Goal: Information Seeking & Learning: Learn about a topic

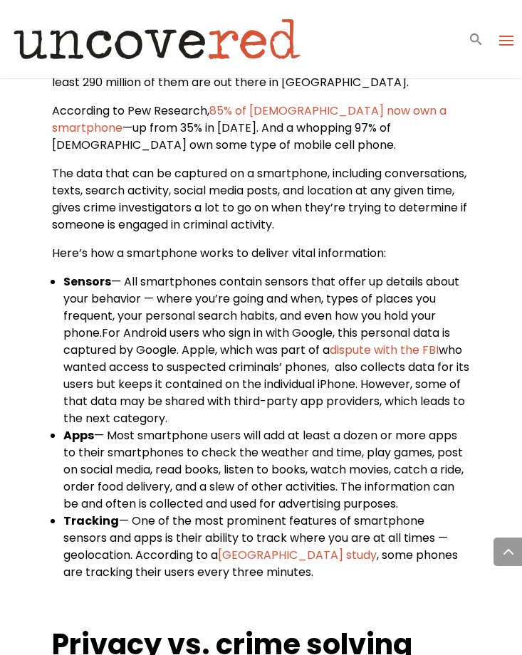
scroll to position [670, 0]
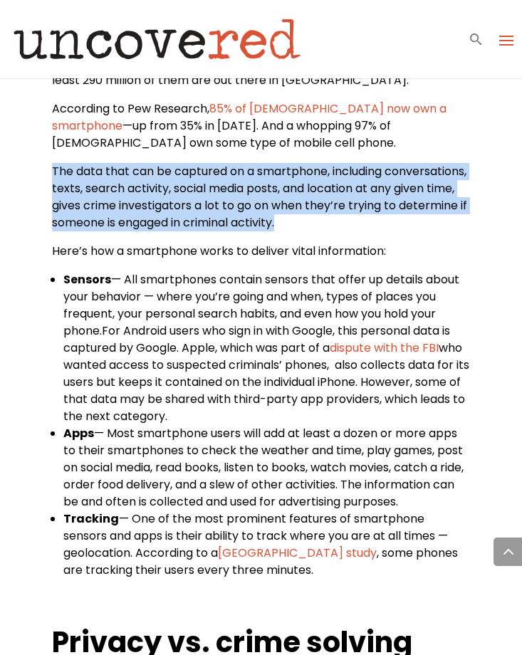
drag, startPoint x: 51, startPoint y: 166, endPoint x: 423, endPoint y: 236, distance: 378.4
copy span "The data that can be captured on a smartphone, including conversations, texts, …"
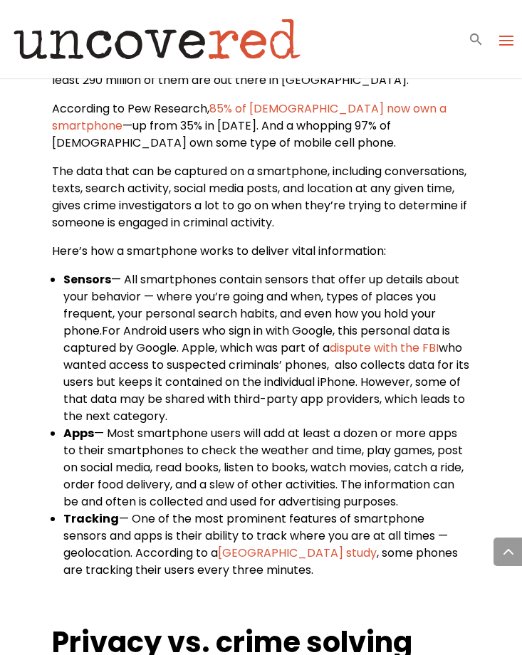
click at [202, 182] on span "The data that can be captured on a smartphone, including conversations, texts, …" at bounding box center [259, 197] width 415 height 68
drag, startPoint x: 230, startPoint y: 202, endPoint x: 282, endPoint y: 203, distance: 52.0
click at [282, 203] on span "The data that can be captured on a smartphone, including conversations, texts, …" at bounding box center [259, 197] width 415 height 68
click at [253, 203] on span "The data that can be captured on a smartphone, including conversations, texts, …" at bounding box center [259, 197] width 415 height 68
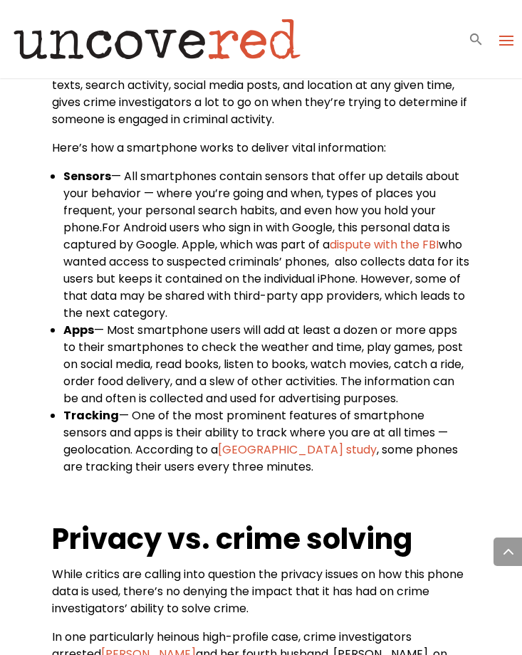
scroll to position [781, 0]
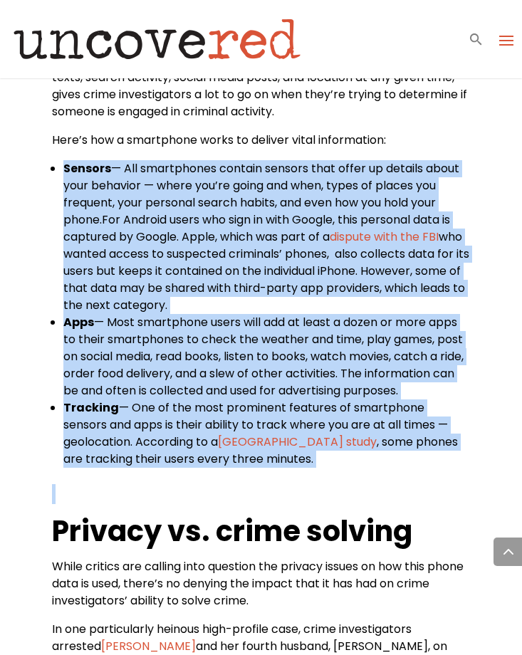
drag, startPoint x: 66, startPoint y: 164, endPoint x: 399, endPoint y: 506, distance: 477.0
copy div "Sensors — All smartphones contain sensors that offer up details about your beha…"
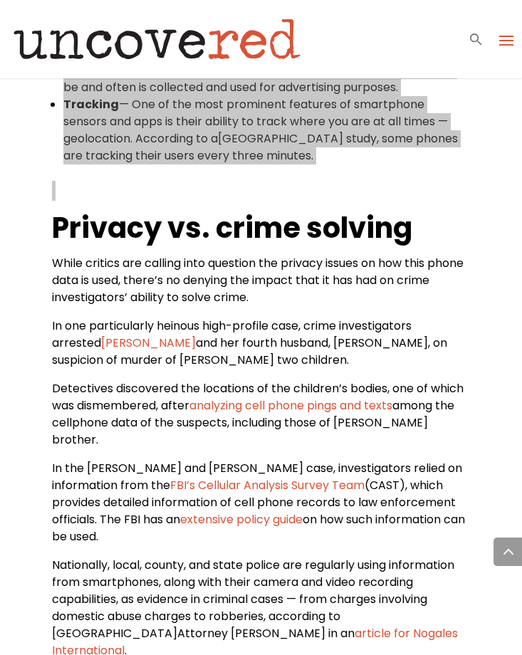
scroll to position [1088, 0]
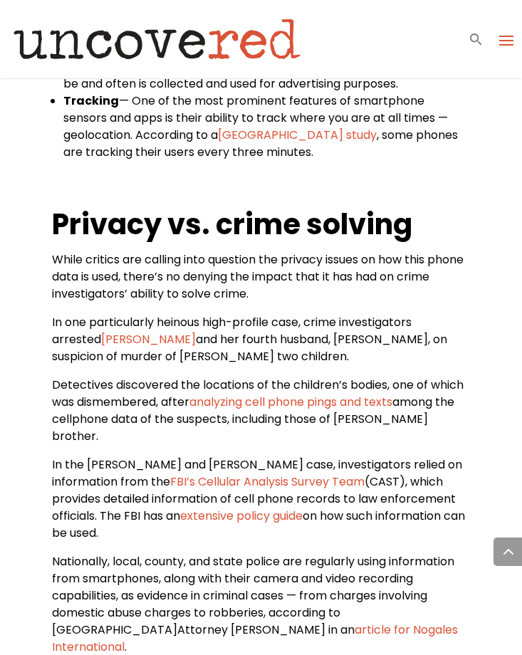
click at [265, 277] on span "While critics are calling into question the privacy issues on how this phone da…" at bounding box center [258, 276] width 412 height 51
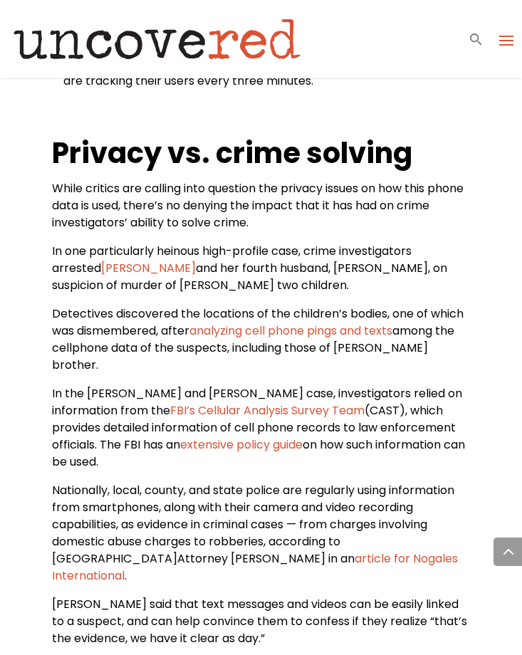
scroll to position [1161, 0]
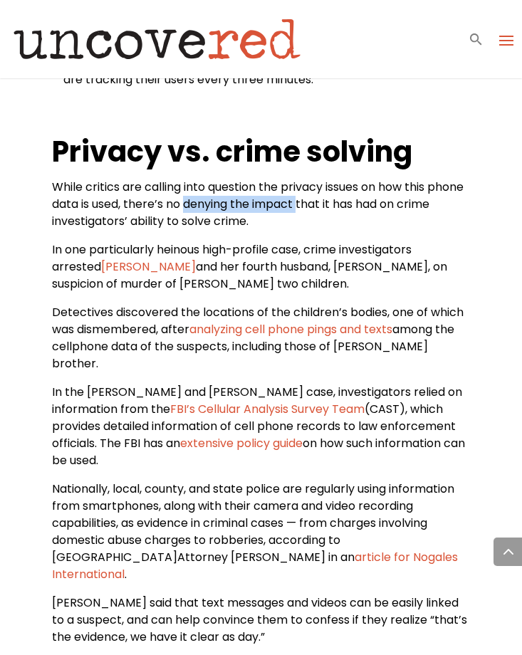
drag, startPoint x: 228, startPoint y: 205, endPoint x: 338, endPoint y: 203, distance: 109.7
click at [340, 204] on span "While critics are calling into question the privacy issues on how this phone da…" at bounding box center [258, 204] width 412 height 51
click at [249, 206] on span "While critics are calling into question the privacy issues on how this phone da…" at bounding box center [258, 204] width 412 height 51
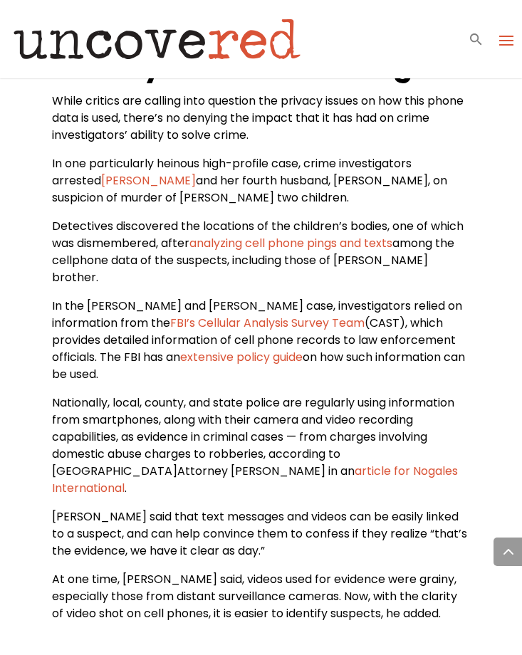
scroll to position [1248, 0]
drag, startPoint x: 255, startPoint y: 179, endPoint x: 333, endPoint y: 180, distance: 78.4
click at [333, 180] on span "In one particularly heinous high-profile case, crime investigators arrested Lor…" at bounding box center [249, 180] width 395 height 51
click at [328, 180] on span "In one particularly heinous high-profile case, crime investigators arrested Lor…" at bounding box center [249, 180] width 395 height 51
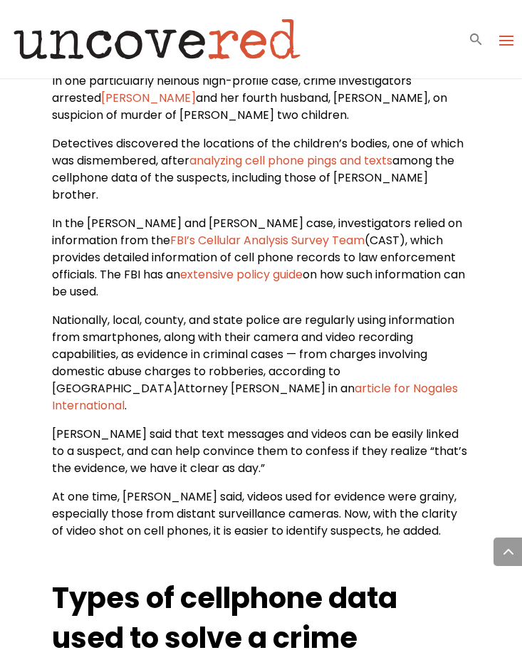
scroll to position [1333, 0]
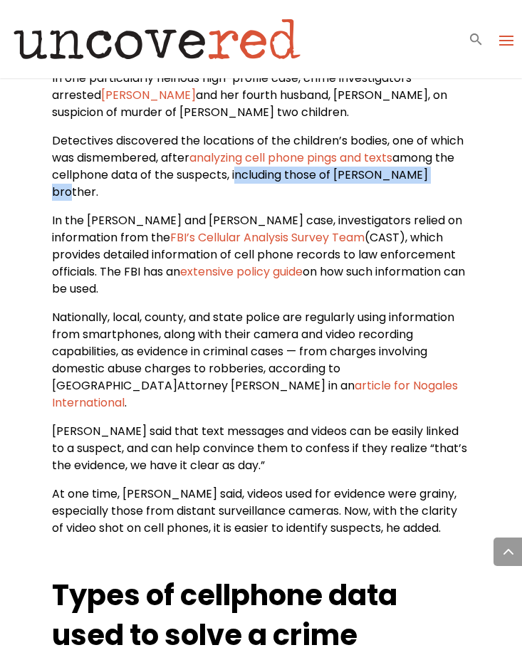
drag, startPoint x: 237, startPoint y: 176, endPoint x: 452, endPoint y: 183, distance: 215.2
click at [452, 183] on p "Detectives discovered the locations of the children’s bodies, one of which was …" at bounding box center [260, 172] width 417 height 80
click at [380, 172] on span "among the cellphone data of the suspects, including those of [PERSON_NAME] brot…" at bounding box center [253, 175] width 402 height 51
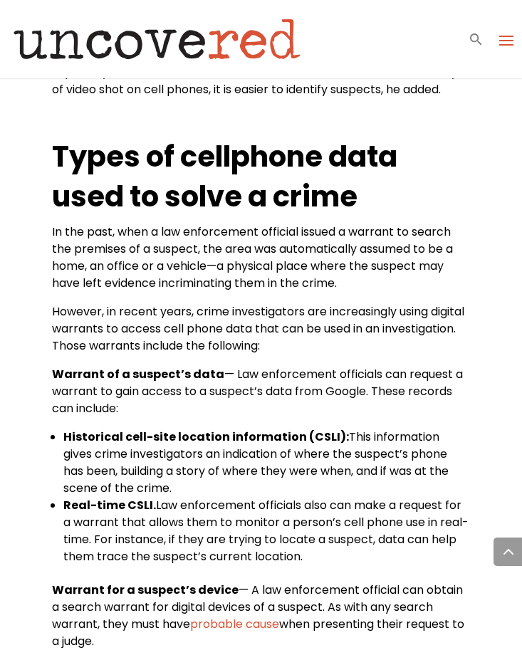
scroll to position [1760, 0]
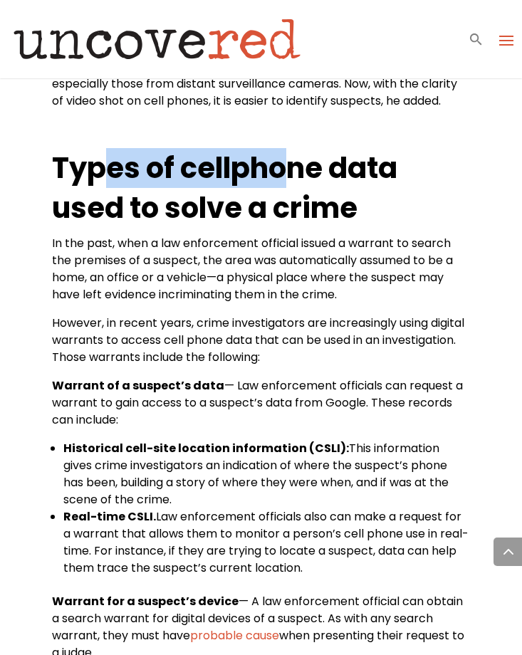
drag, startPoint x: 108, startPoint y: 123, endPoint x: 338, endPoint y: 123, distance: 229.4
click at [338, 148] on b "Types of cellphone data used to solve a crime" at bounding box center [224, 188] width 345 height 80
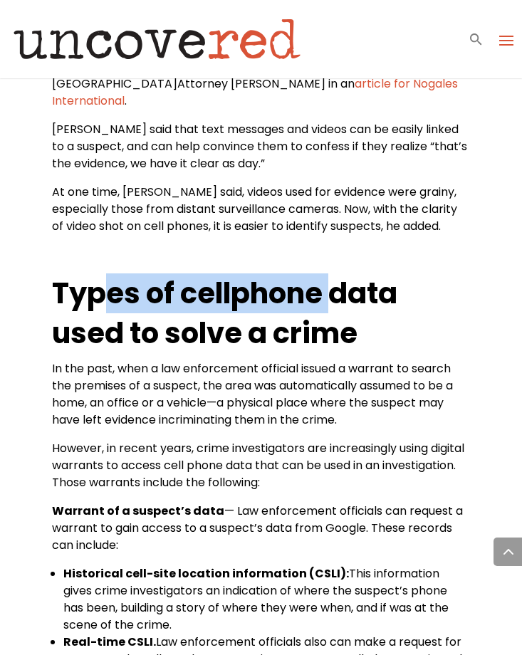
scroll to position [1597, 0]
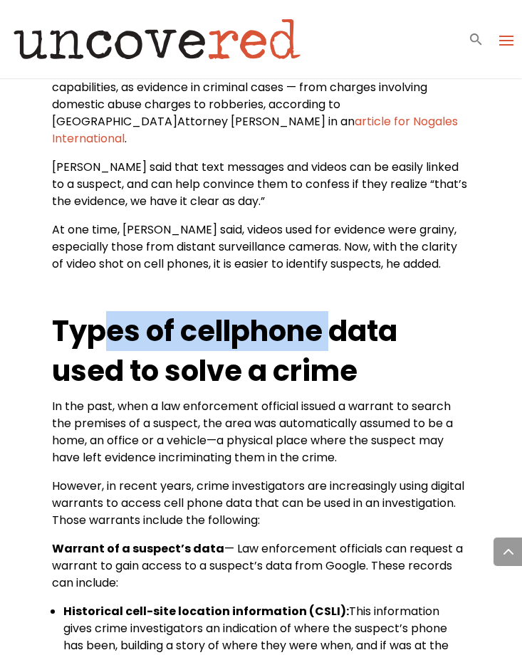
click at [258, 311] on b "Types of cellphone data used to solve a crime" at bounding box center [224, 351] width 345 height 80
drag, startPoint x: 192, startPoint y: 283, endPoint x: 326, endPoint y: 283, distance: 134.6
click at [326, 311] on b "Types of cellphone data used to solve a crime" at bounding box center [224, 351] width 345 height 80
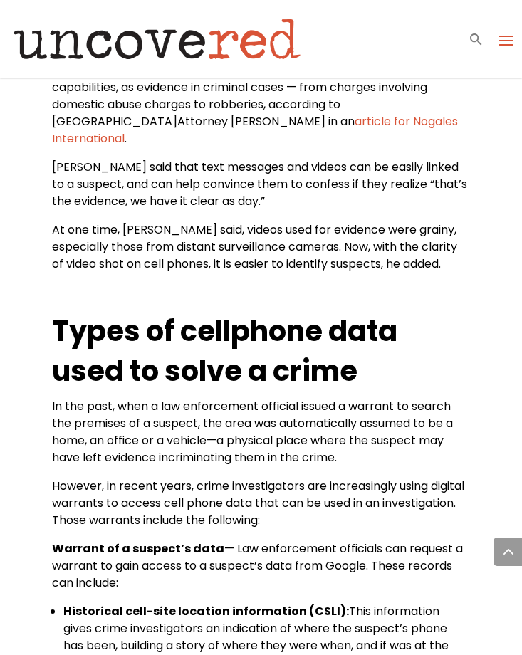
click at [282, 311] on b "Types of cellphone data used to solve a crime" at bounding box center [224, 351] width 345 height 80
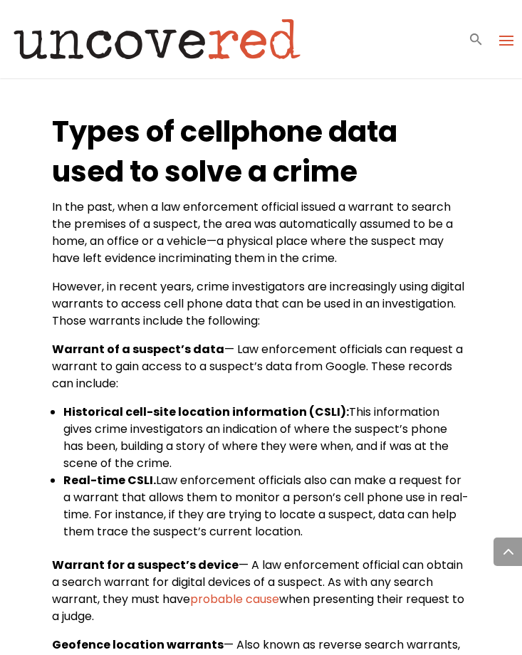
scroll to position [1797, 0]
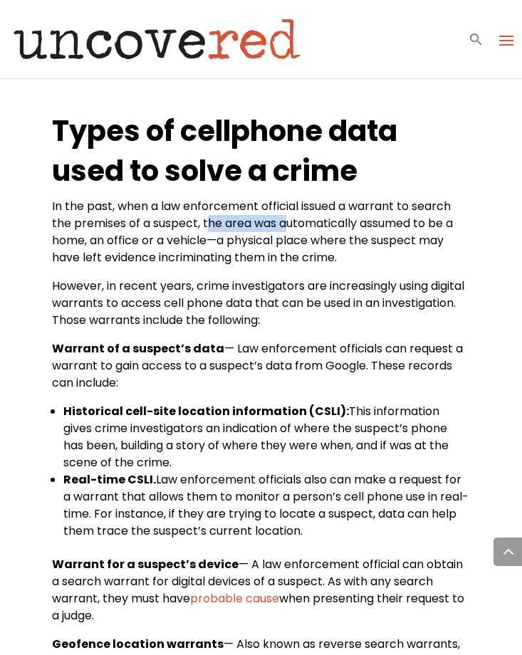
drag, startPoint x: 209, startPoint y: 170, endPoint x: 293, endPoint y: 170, distance: 84.0
click at [293, 198] on span "In the past, when a law enforcement official issued a warrant to search the pre…" at bounding box center [252, 232] width 401 height 68
click at [285, 198] on p "In the past, when a law enforcement official issued a warrant to search the pre…" at bounding box center [260, 238] width 417 height 80
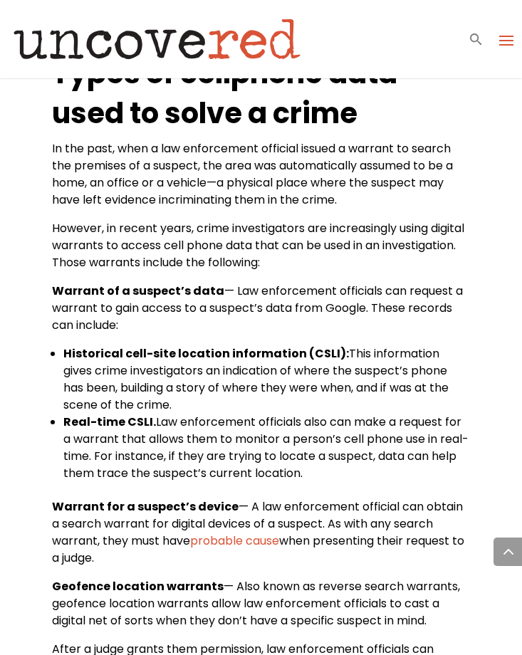
scroll to position [1855, 0]
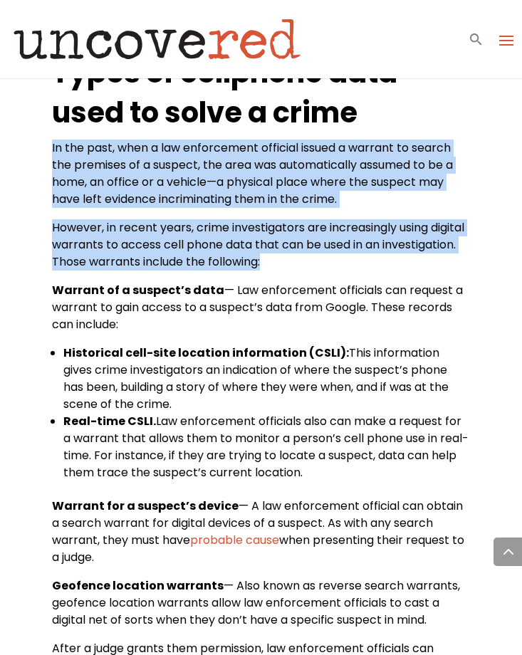
drag, startPoint x: 47, startPoint y: 87, endPoint x: 351, endPoint y: 219, distance: 331.5
click at [351, 219] on div "How Investigators Use Phone Records and Cellular Data to Solve Crime Citizen De…" at bounding box center [261, 146] width 522 height 3846
copy div "In the past, when a law enforcement official issued a warrant to search the pre…"
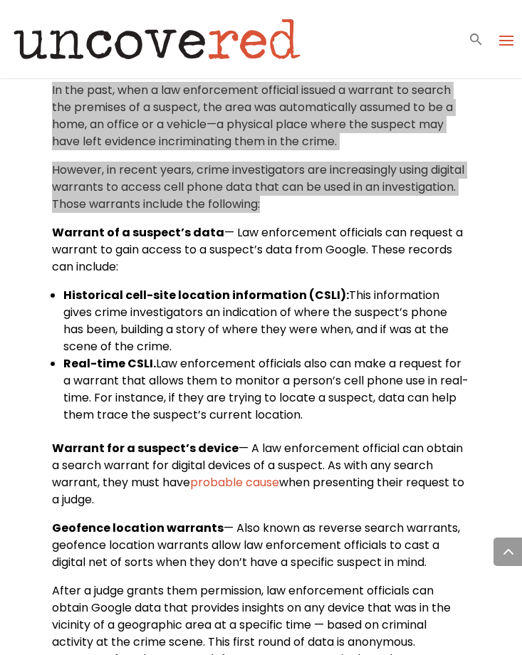
scroll to position [1921, 0]
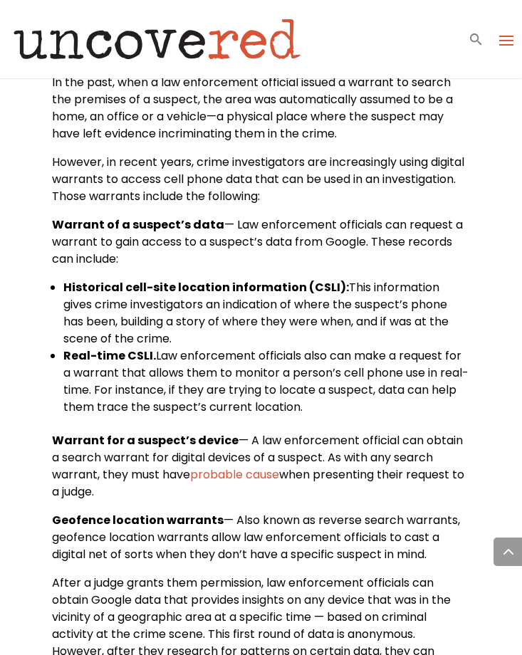
click at [48, 198] on div "How Investigators Use Phone Records and Cellular Data to Solve Crime Citizen De…" at bounding box center [261, 80] width 522 height 3846
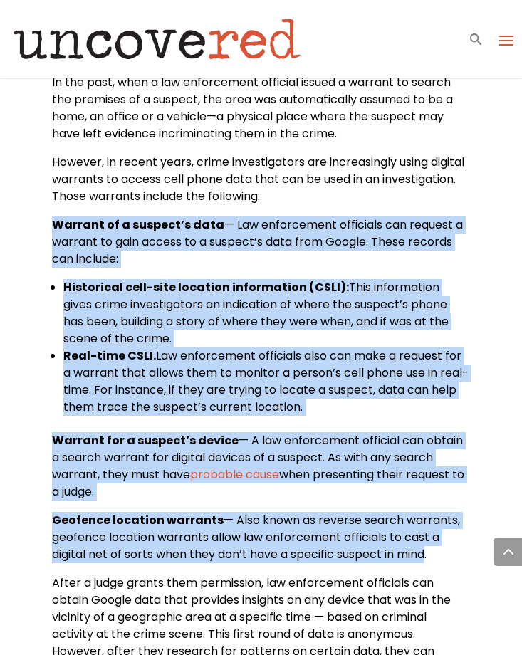
drag, startPoint x: 52, startPoint y: 169, endPoint x: 431, endPoint y: 509, distance: 508.9
click at [431, 509] on div "It’s a smartphone. Well, a more accurate statement would be to say at least 290…" at bounding box center [260, 96] width 417 height 2585
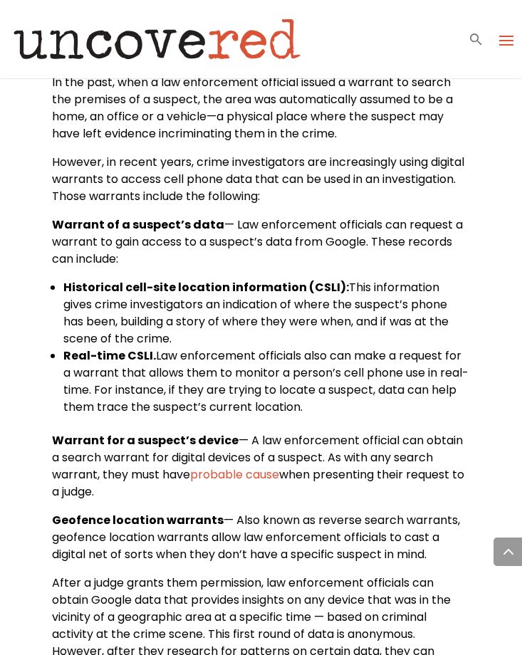
click at [322, 432] on span "— A law enforcement official can obtain a search warrant for digital devices of…" at bounding box center [257, 457] width 411 height 51
drag, startPoint x: 436, startPoint y: 503, endPoint x: 43, endPoint y: 174, distance: 512.7
click at [43, 174] on div "How Investigators Use Phone Records and Cellular Data to Solve Crime Citizen De…" at bounding box center [261, 80] width 522 height 3846
copy div "Warrant of a suspect’s data — Law enforcement officials can request a warrant t…"
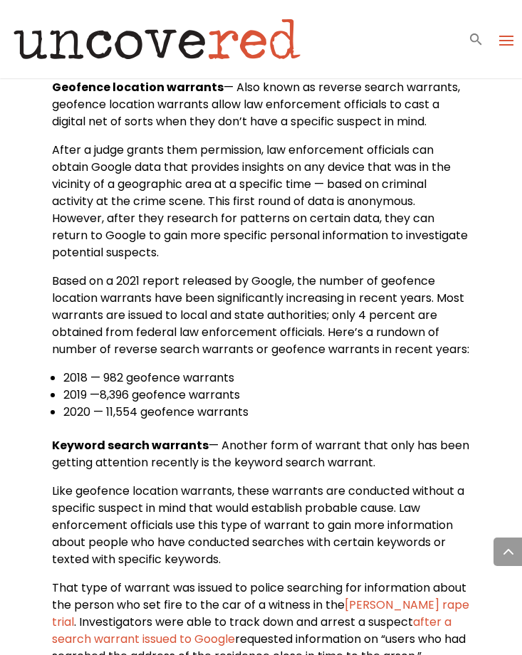
scroll to position [2356, 0]
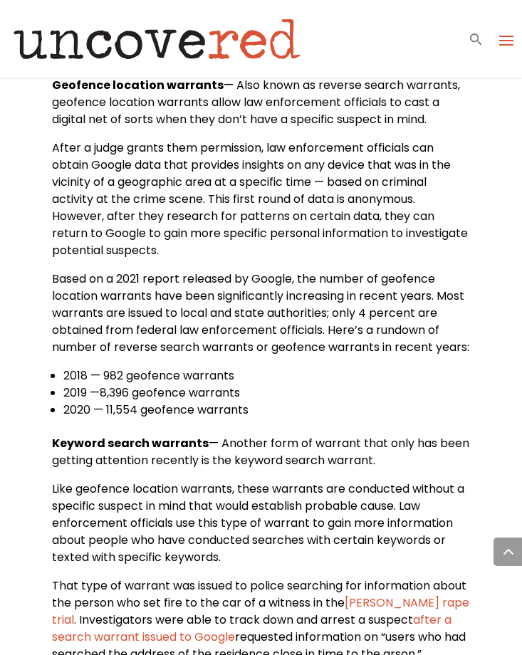
click at [58, 271] on span "Based on a 2021 report released by Google, the number of geofence location warr…" at bounding box center [260, 313] width 417 height 85
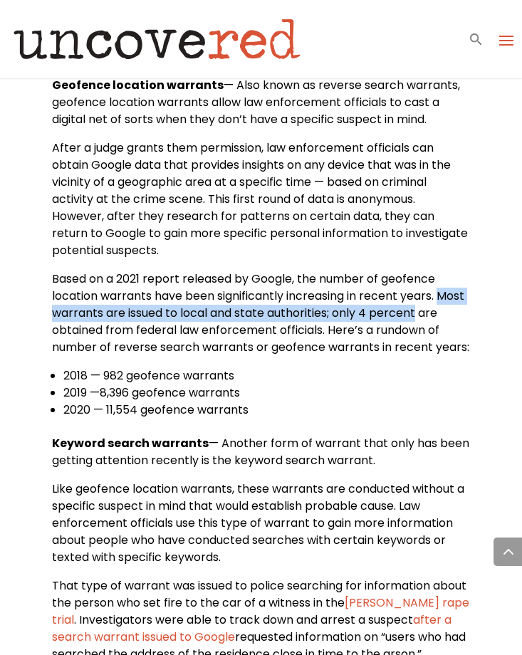
drag, startPoint x: 56, startPoint y: 256, endPoint x: 457, endPoint y: 256, distance: 401.7
click at [457, 271] on p "Based on a 2021 report released by Google, the number of geofence location warr…" at bounding box center [260, 319] width 417 height 97
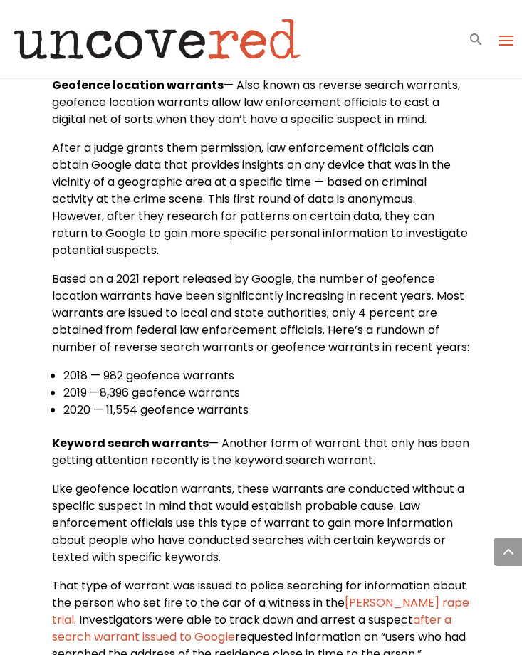
click at [297, 271] on span "Based on a 2021 report released by Google, the number of geofence location warr…" at bounding box center [260, 313] width 417 height 85
drag, startPoint x: 244, startPoint y: 262, endPoint x: 362, endPoint y: 264, distance: 117.5
click at [363, 271] on span "Based on a 2021 report released by Google, the number of geofence location warr…" at bounding box center [260, 313] width 417 height 85
click at [337, 271] on span "Based on a 2021 report released by Google, the number of geofence location warr…" at bounding box center [260, 313] width 417 height 85
drag, startPoint x: 302, startPoint y: 263, endPoint x: 360, endPoint y: 263, distance: 57.7
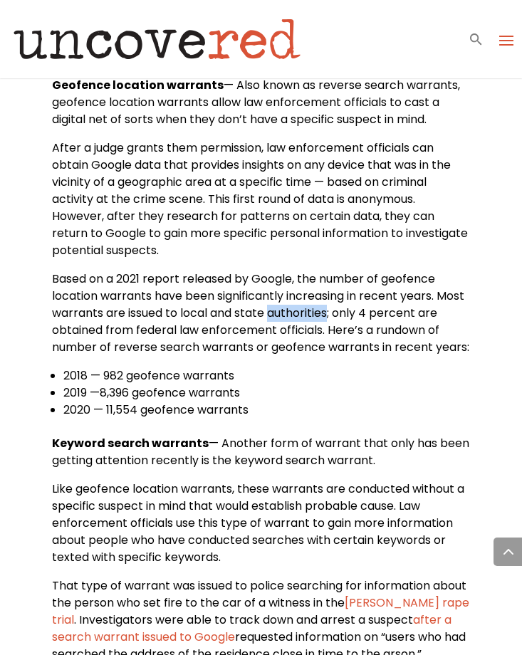
click at [360, 271] on span "Based on a 2021 report released by Google, the number of geofence location warr…" at bounding box center [260, 313] width 417 height 85
click at [328, 271] on span "Based on a 2021 report released by Google, the number of geofence location warr…" at bounding box center [260, 313] width 417 height 85
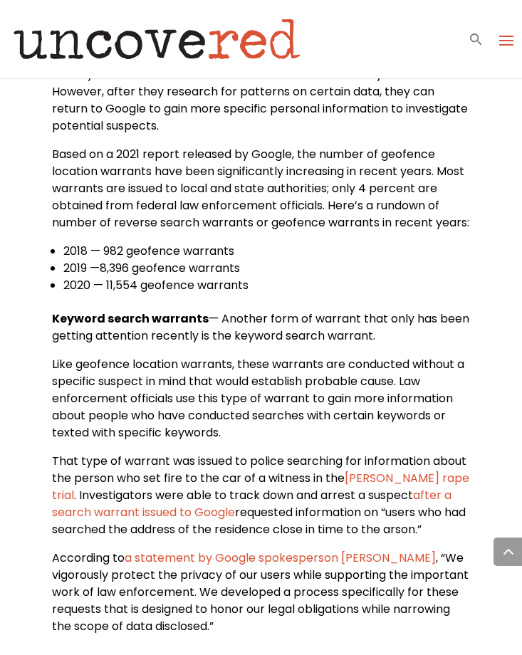
scroll to position [2499, 0]
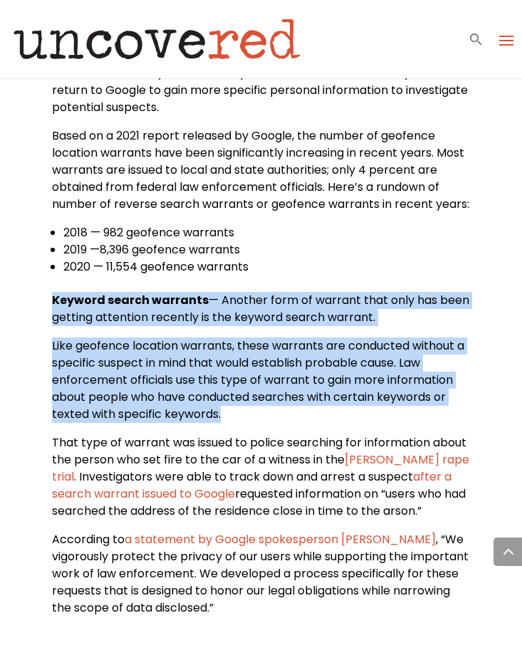
drag, startPoint x: 51, startPoint y: 246, endPoint x: 231, endPoint y: 363, distance: 214.2
copy div "Keyword search warrants — Another form of warrant that only has been getting at…"
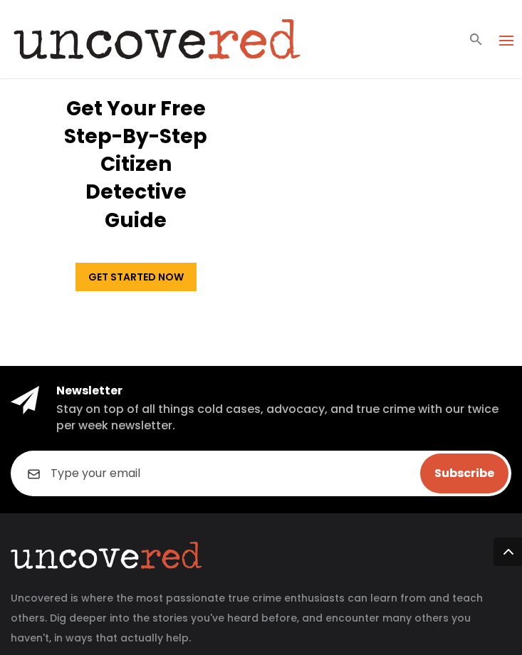
scroll to position [3611, 0]
